Goal: Task Accomplishment & Management: Complete application form

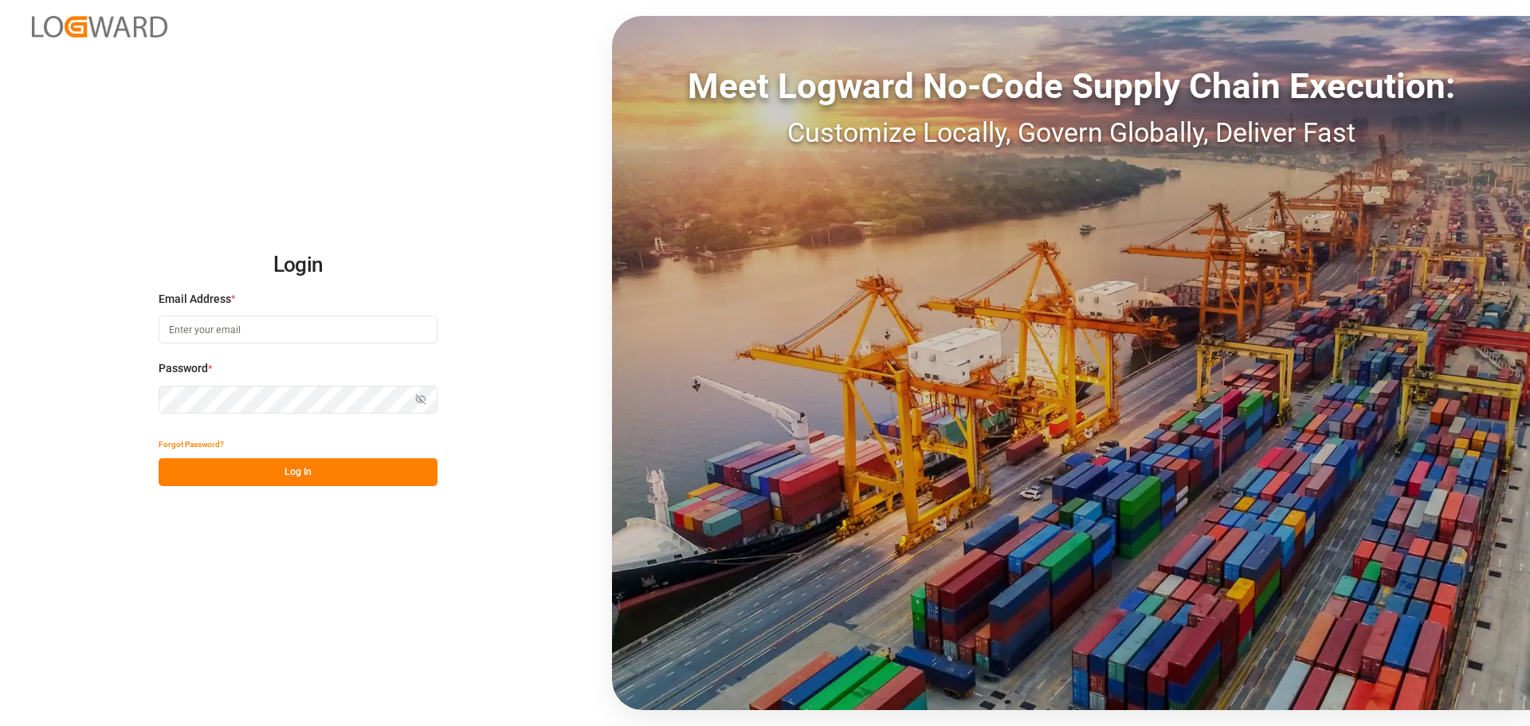
click at [312, 328] on input at bounding box center [298, 330] width 279 height 28
type input "[PERSON_NAME][EMAIL_ADDRESS][PERSON_NAME][DOMAIN_NAME]"
click at [342, 469] on button "Log In" at bounding box center [298, 472] width 279 height 28
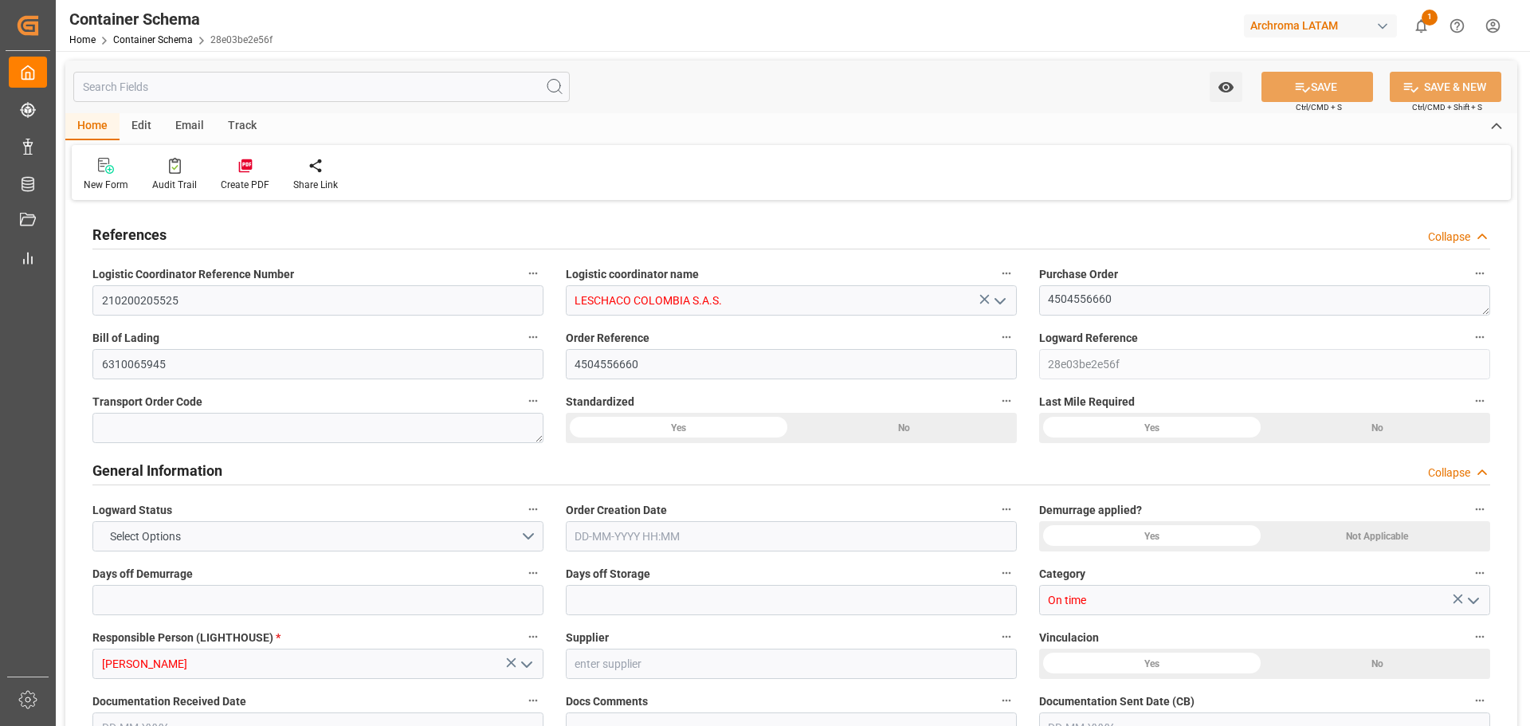
type input "15"
type input "7"
type input "1"
type input "8"
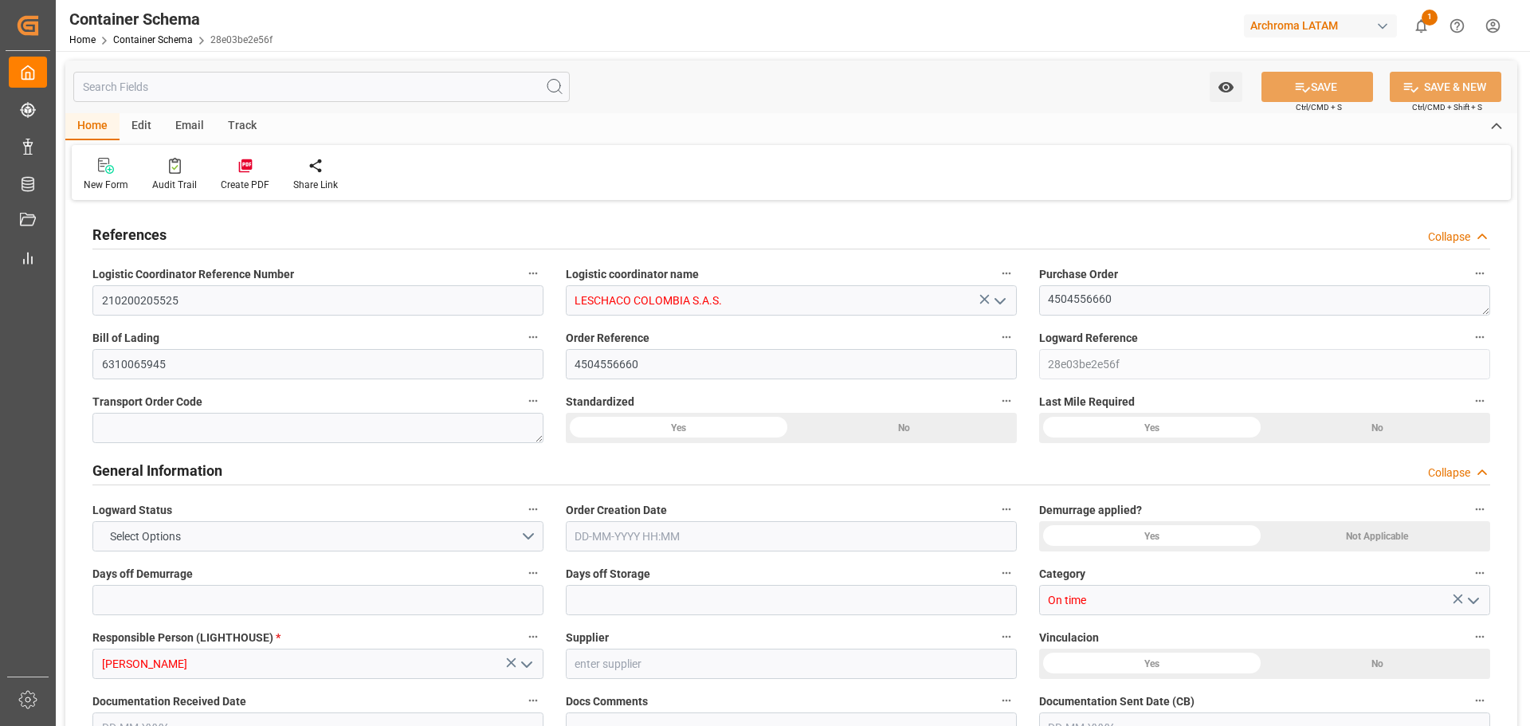
type input "8000"
type input "8464"
type input "Hapag [PERSON_NAME]"
type input "Hapag [PERSON_NAME] Aktiengesellschaft"
type input "USCHS"
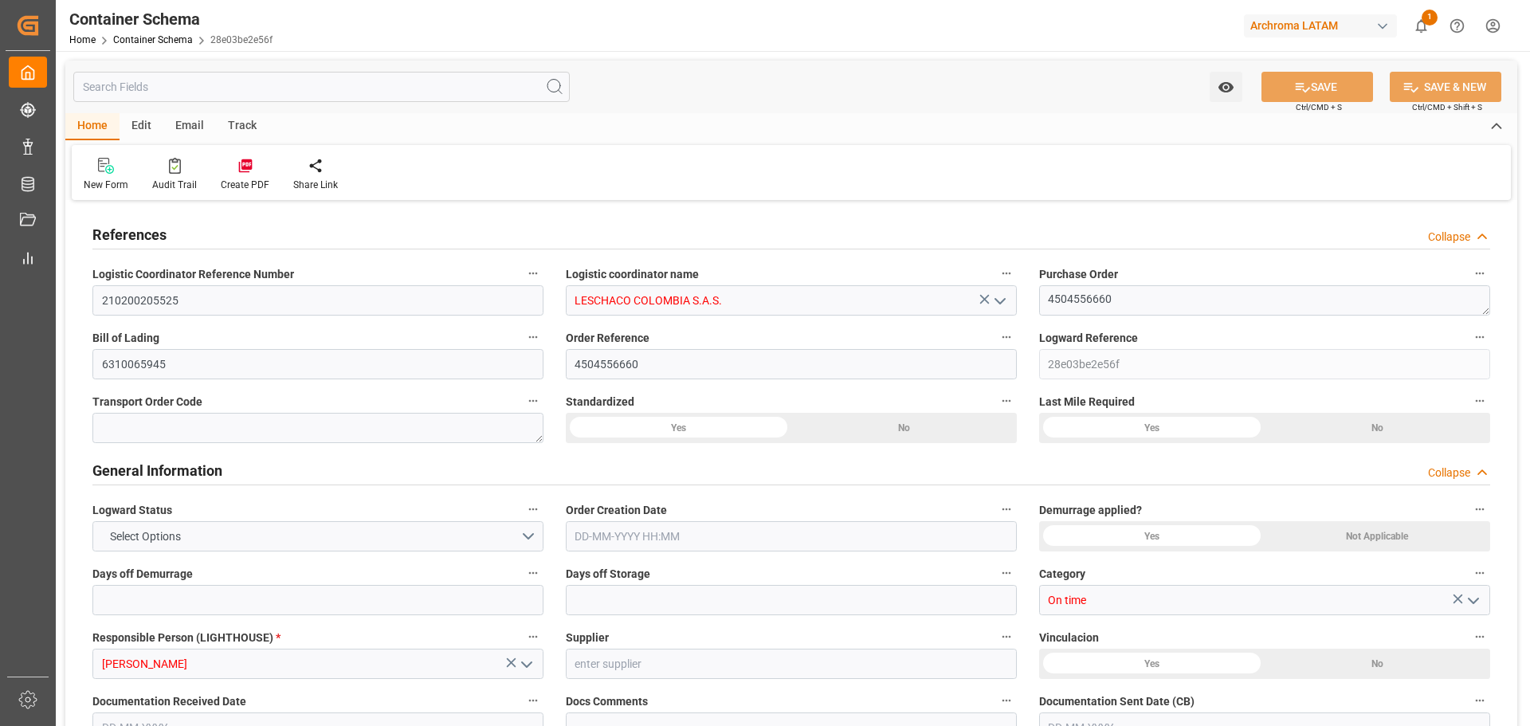
type input "USCHS"
type input "COCTG"
type input "9407160"
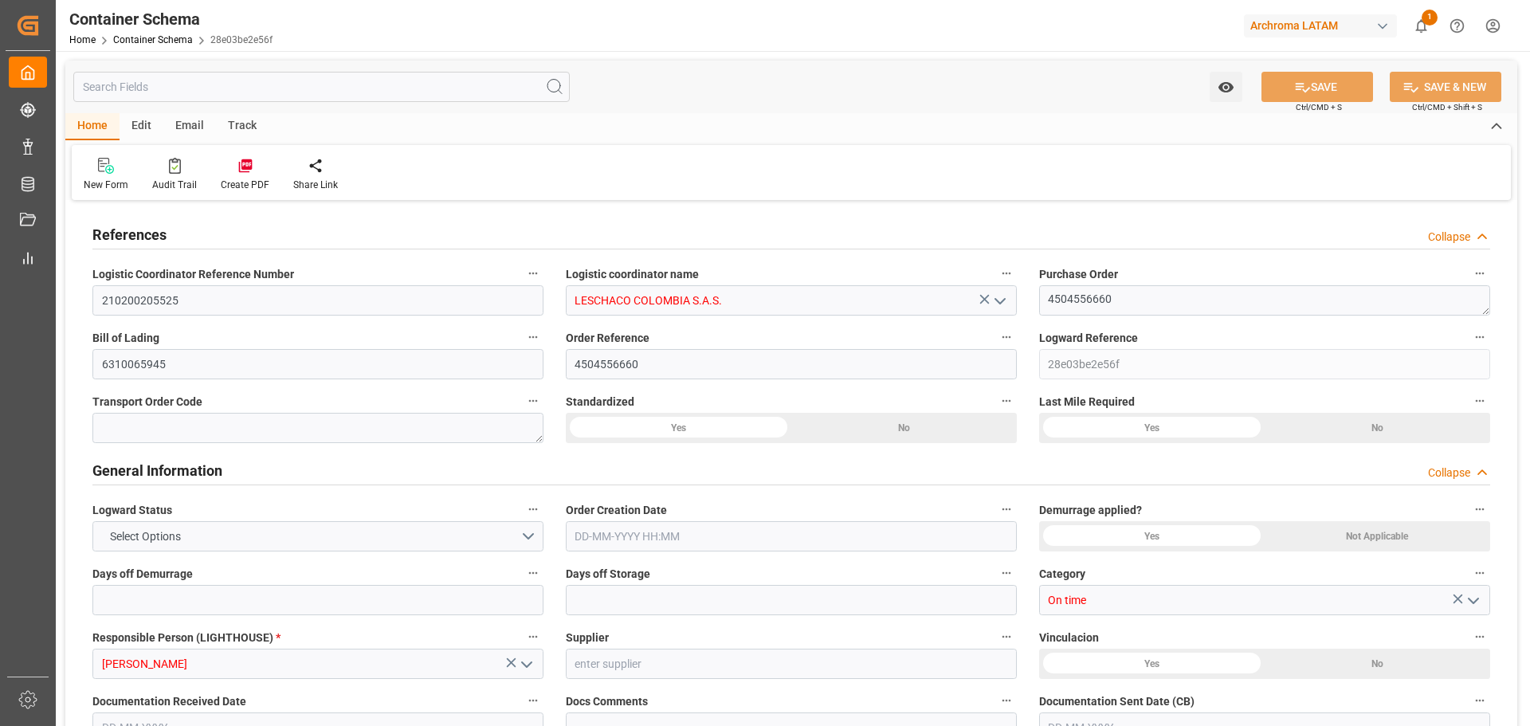
type input "9407160"
type input "0"
type input "8"
type input "149"
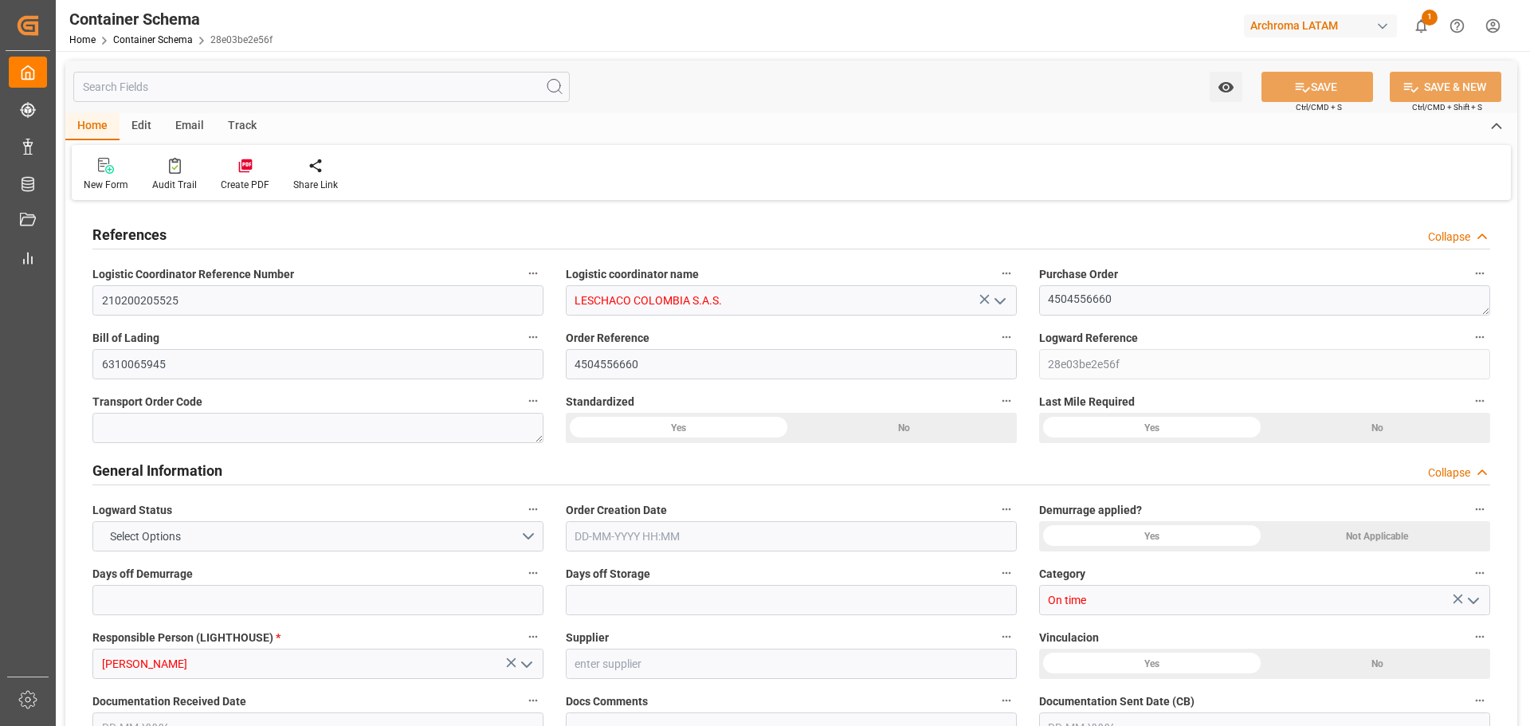
type input "1"
type input "[DATE] 10:45"
type input "[DATE]"
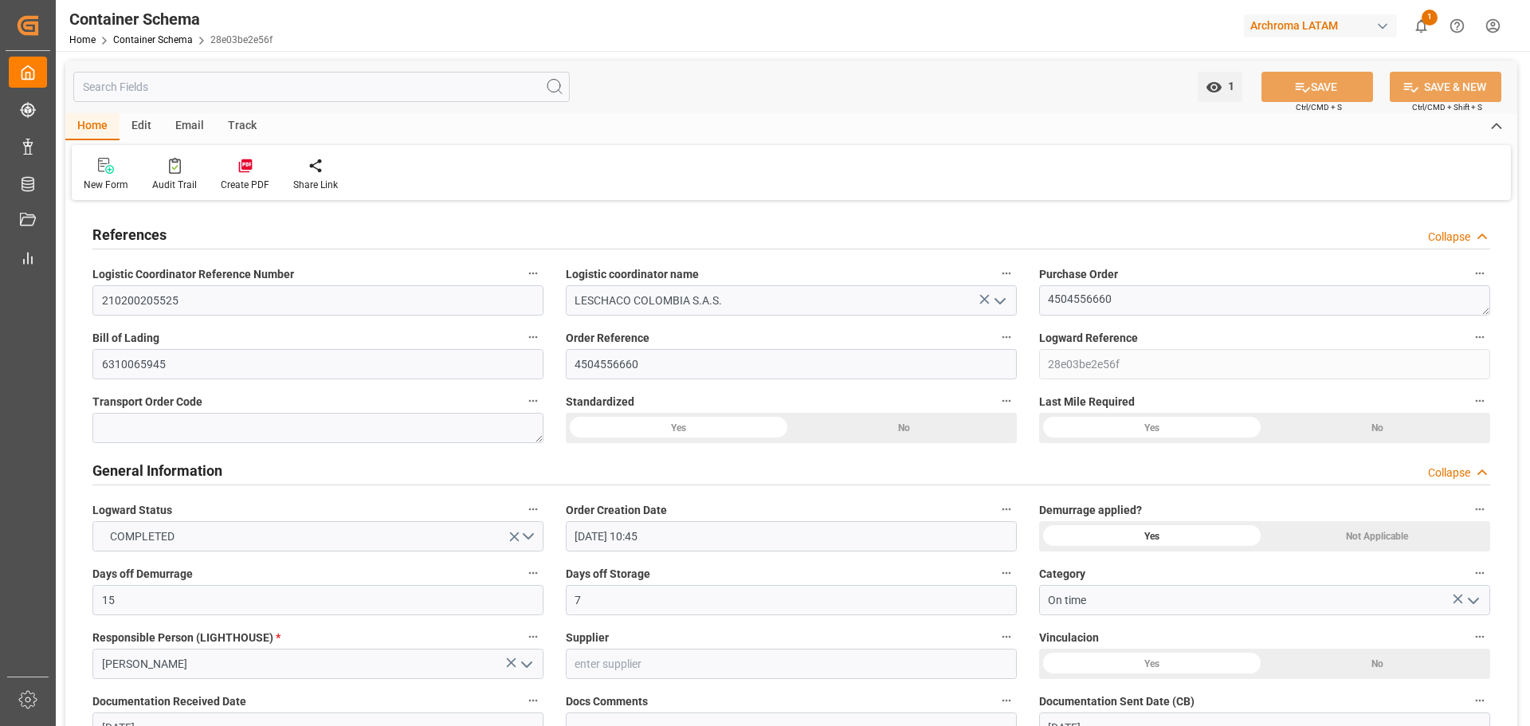
type input "[DATE]"
type input "[DATE] 18:52"
type input "[DATE] 15:45"
type input "[DATE]"
